Goal: Check status

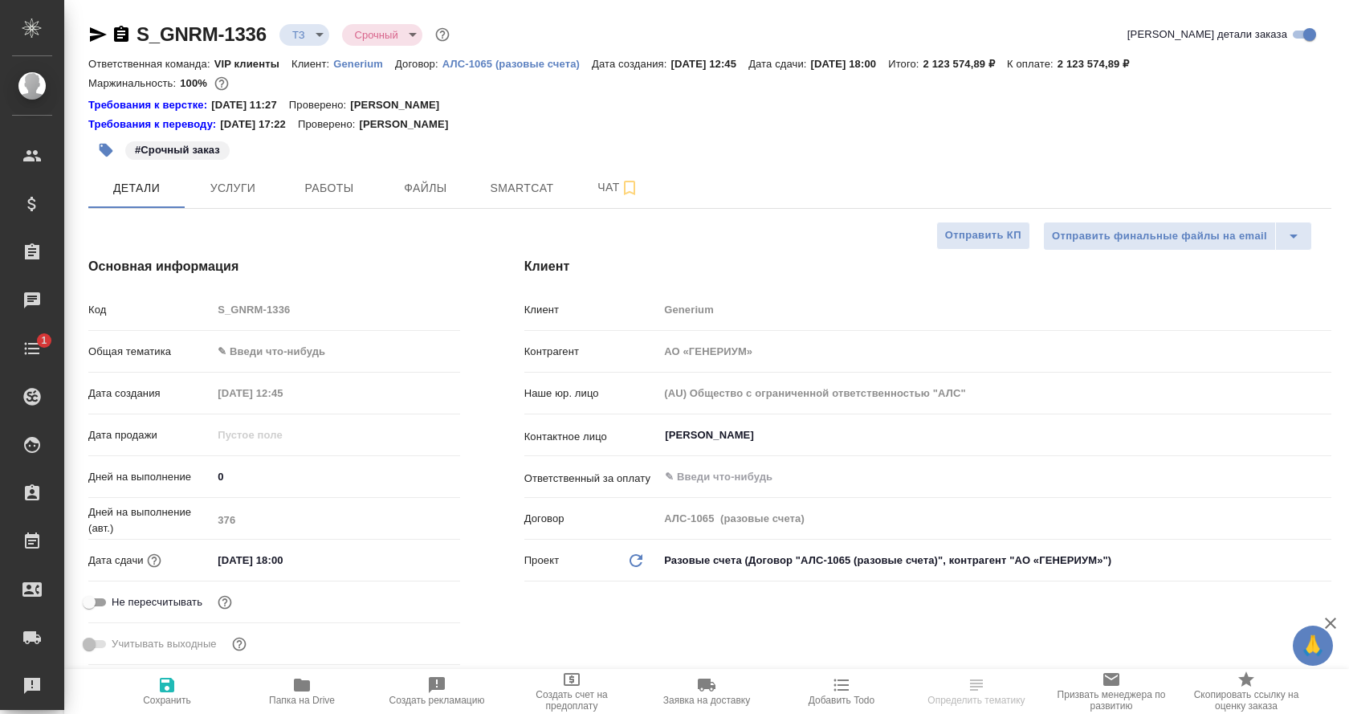
select select "RU"
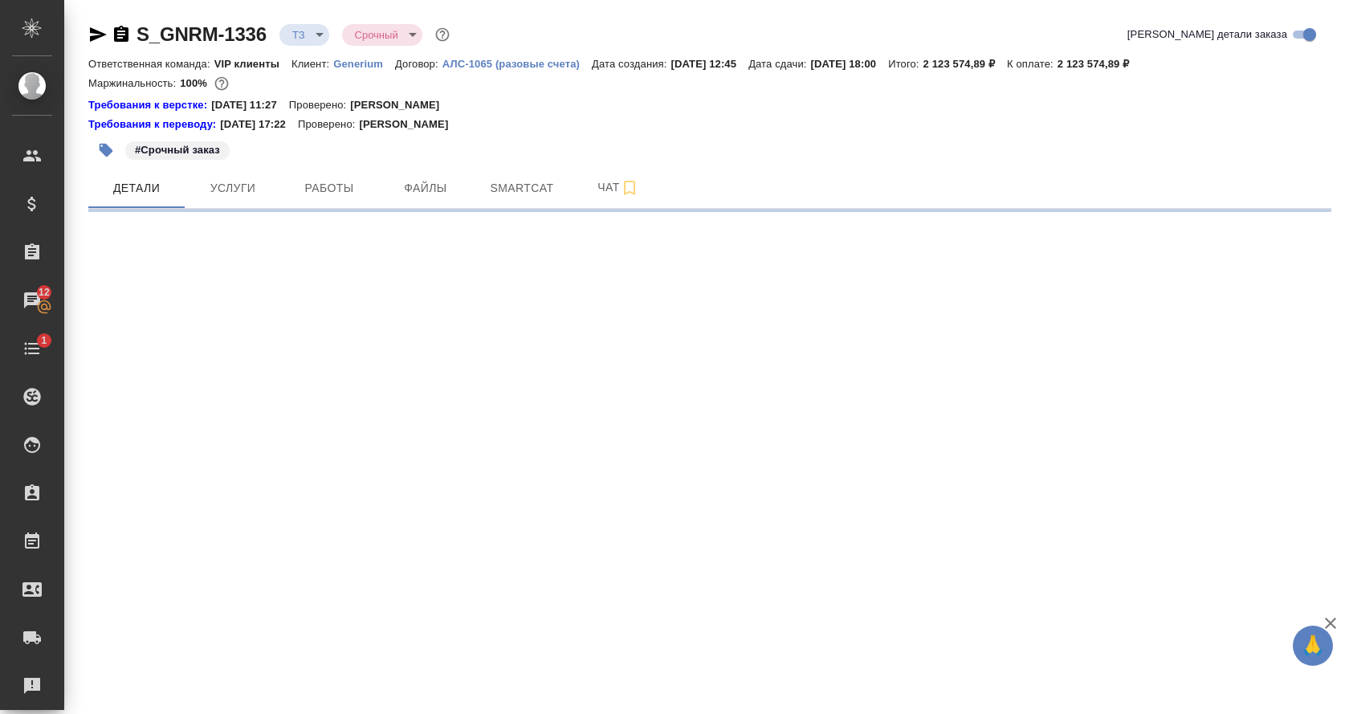
select select "RU"
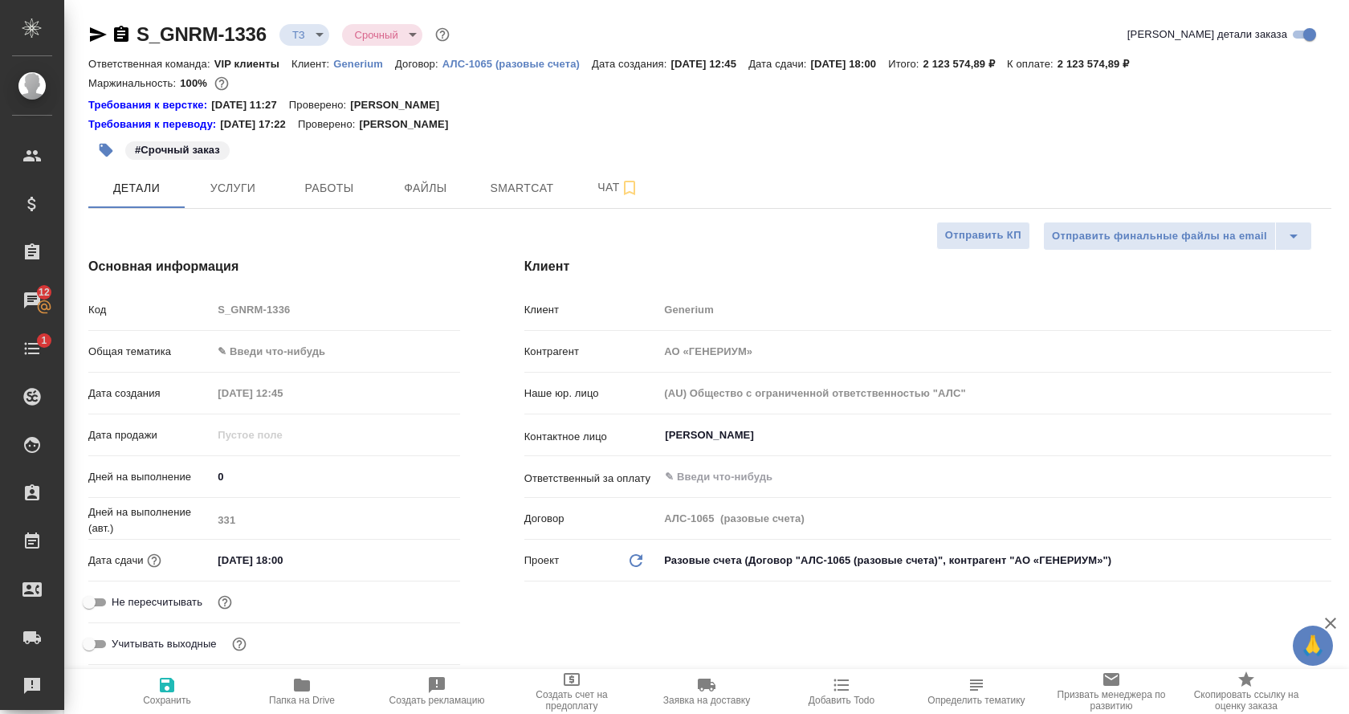
type textarea "x"
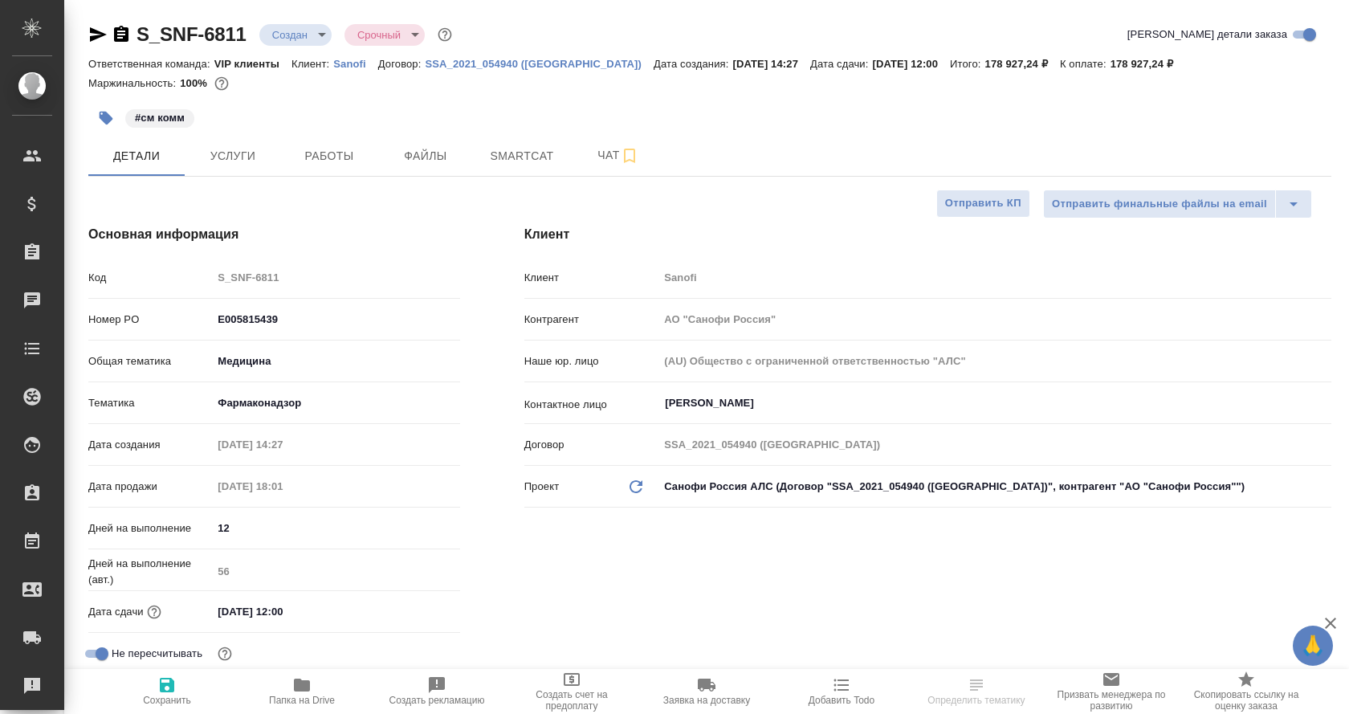
select select "RU"
